Goal: Transaction & Acquisition: Purchase product/service

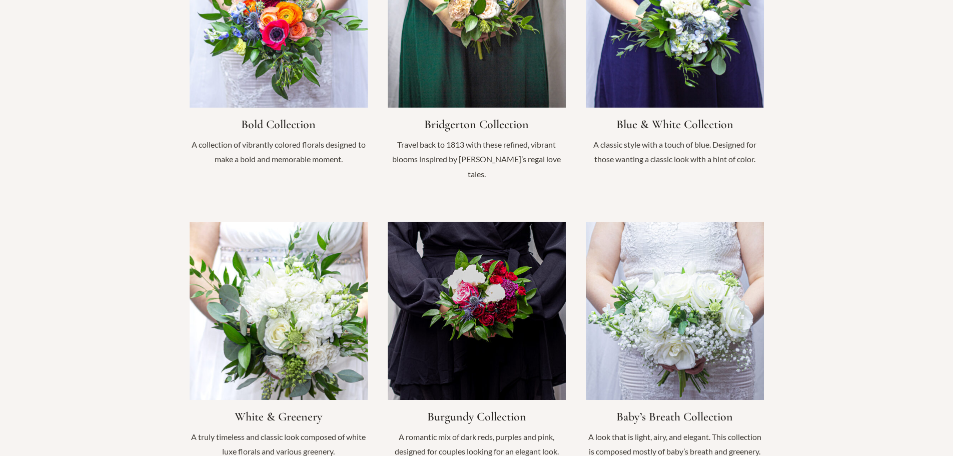
scroll to position [850, 0]
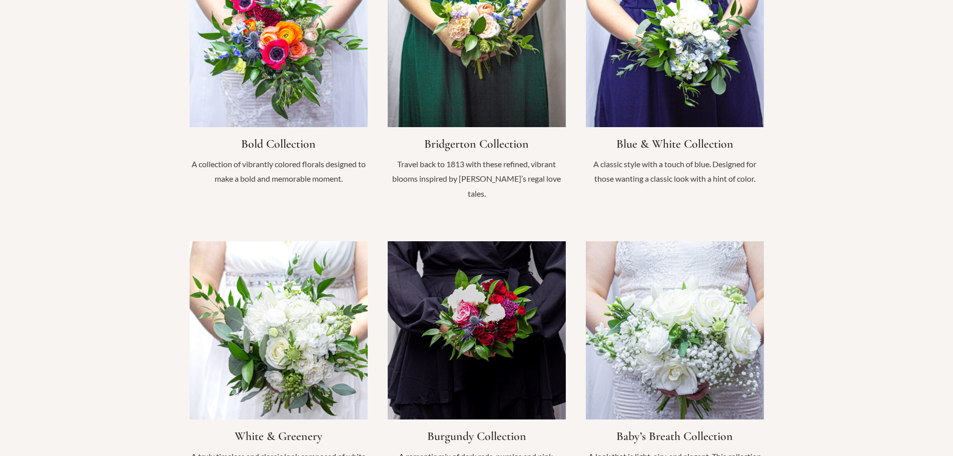
click at [672, 312] on link "Infobox Link" at bounding box center [675, 364] width 178 height 247
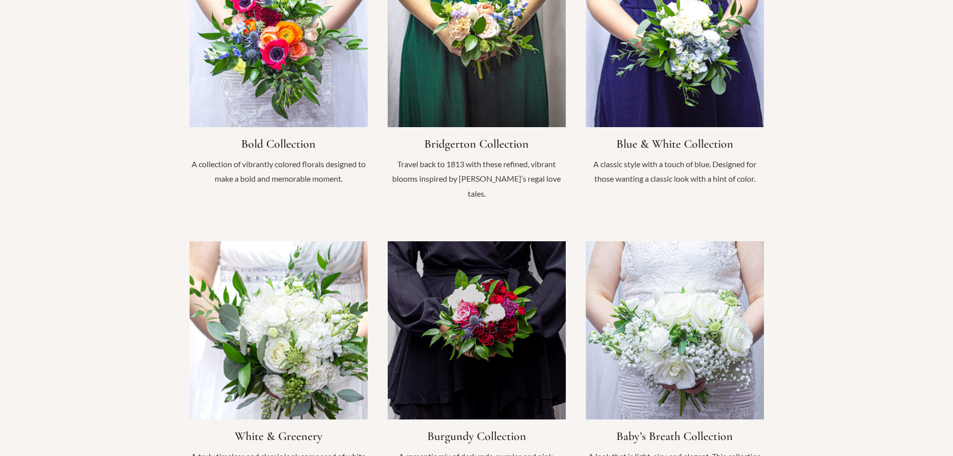
click at [248, 311] on link "Infobox Link" at bounding box center [279, 364] width 178 height 247
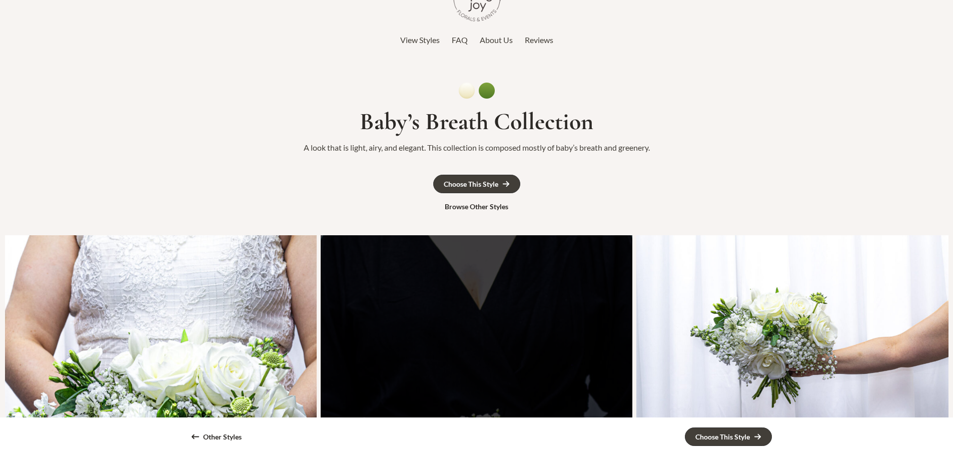
scroll to position [50, 0]
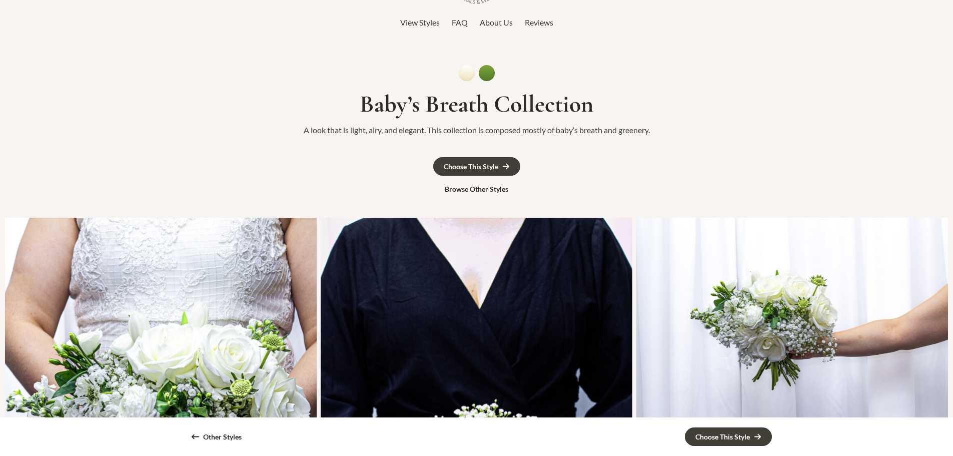
click at [468, 79] on img at bounding box center [477, 73] width 36 height 16
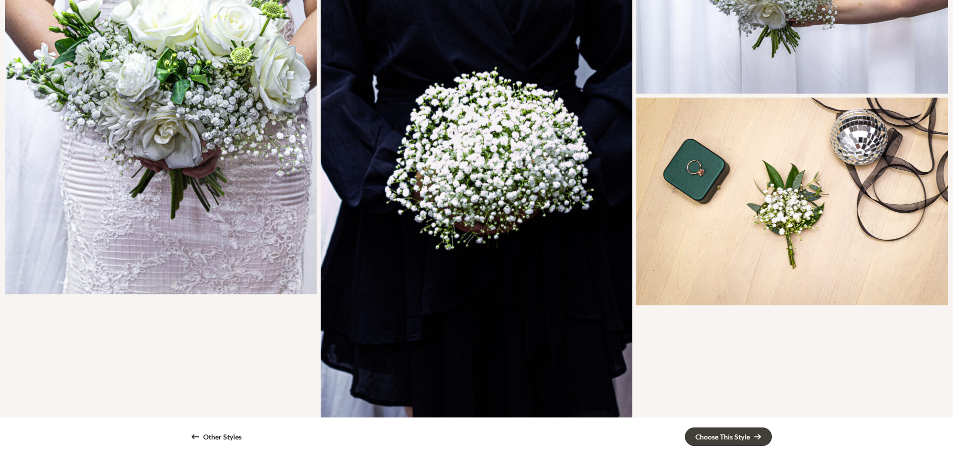
scroll to position [172, 0]
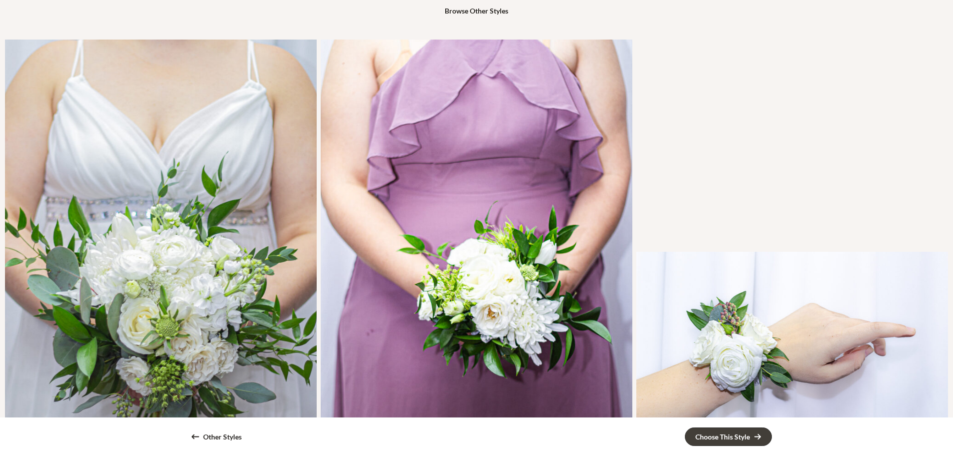
scroll to position [200, 0]
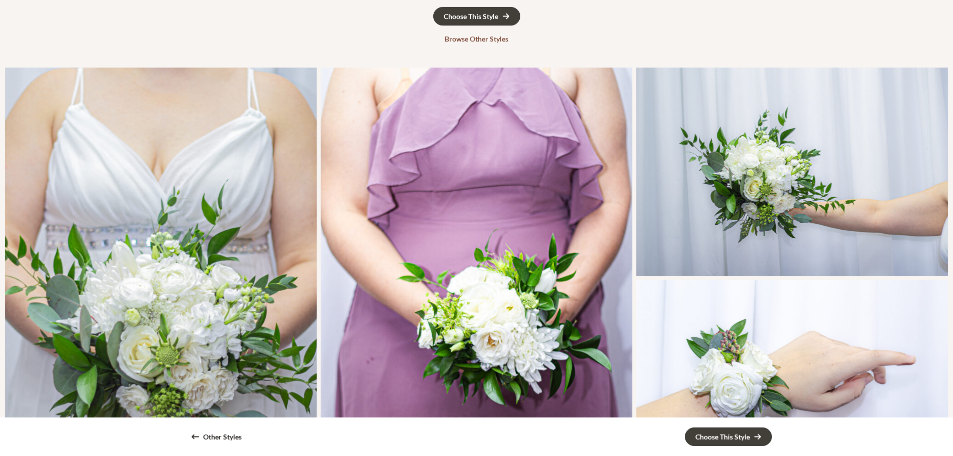
click at [482, 41] on div "Browse Other Styles" at bounding box center [477, 39] width 64 height 7
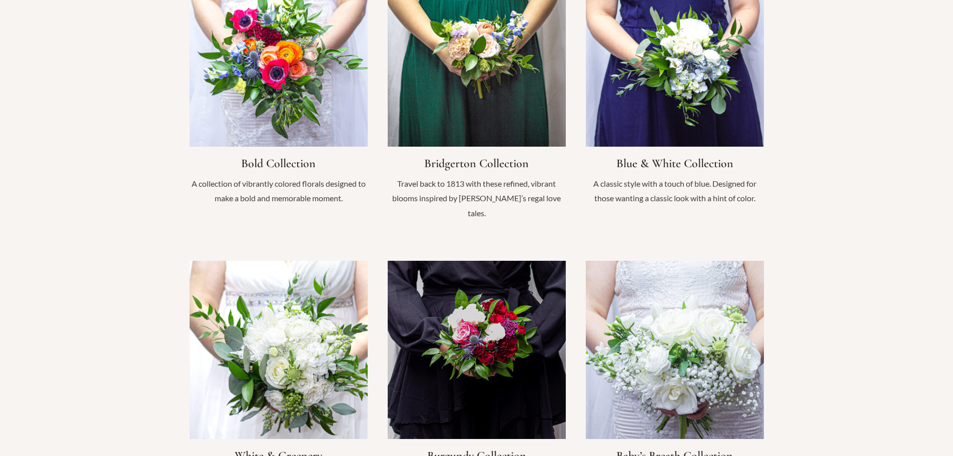
scroll to position [881, 0]
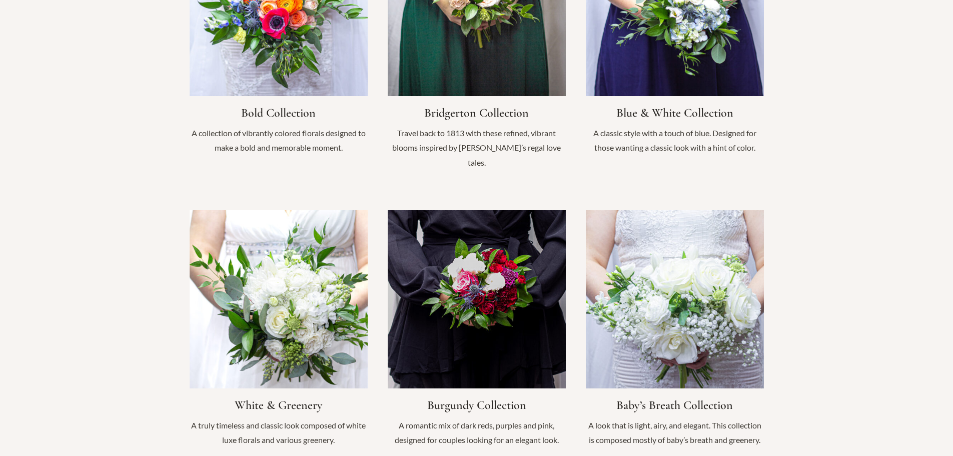
click at [672, 238] on link "Infobox Link" at bounding box center [675, 333] width 178 height 247
